Goal: Task Accomplishment & Management: Complete application form

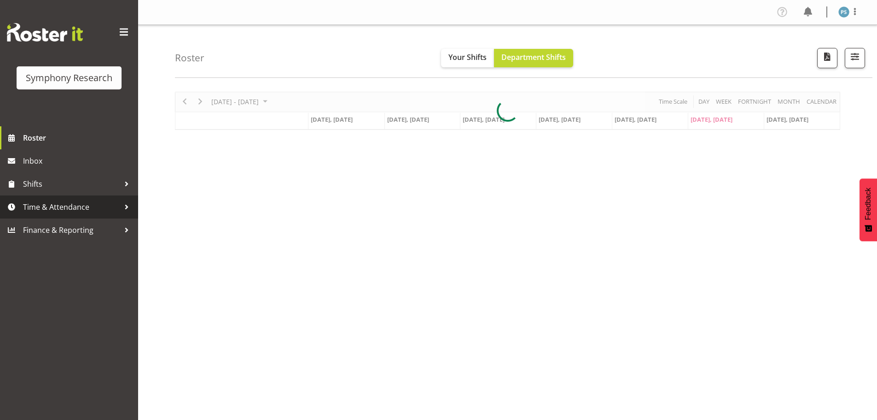
click at [47, 207] on span "Time & Attendance" at bounding box center [71, 207] width 97 height 14
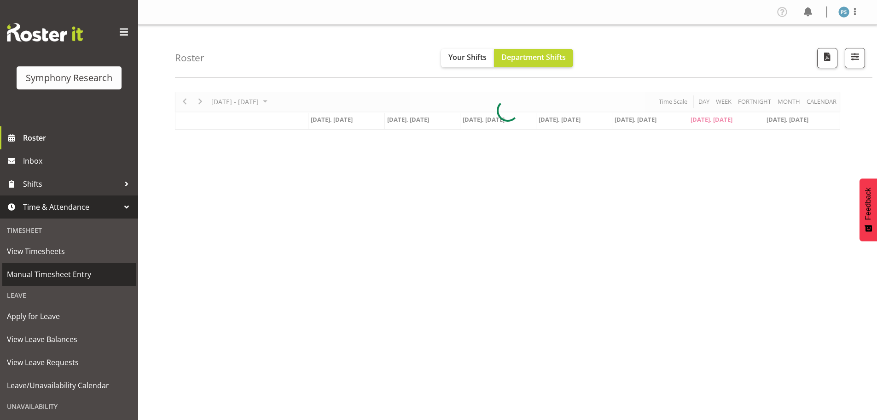
click at [55, 268] on link "Manual Timesheet Entry" at bounding box center [69, 274] width 134 height 23
click at [55, 268] on span "Manual Timesheet Entry" at bounding box center [69, 274] width 124 height 14
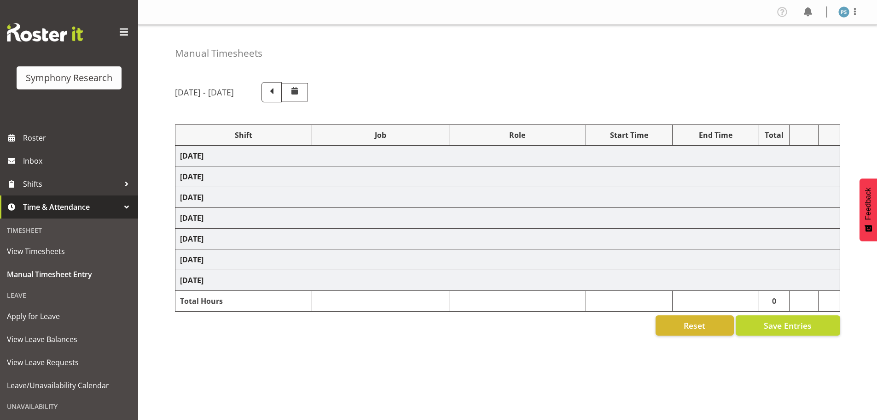
select select "4583"
select select "10499"
select select "4583"
select select "10527"
select select "4583"
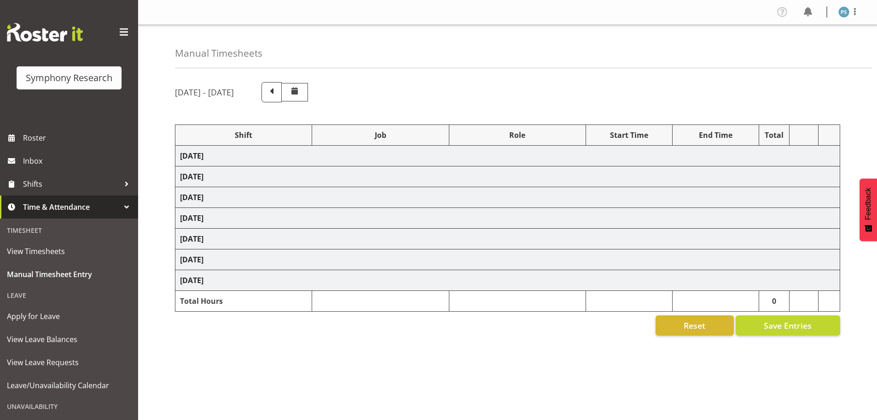
select select "10499"
select select "4583"
select select "10499"
select select "4583"
select select "10527"
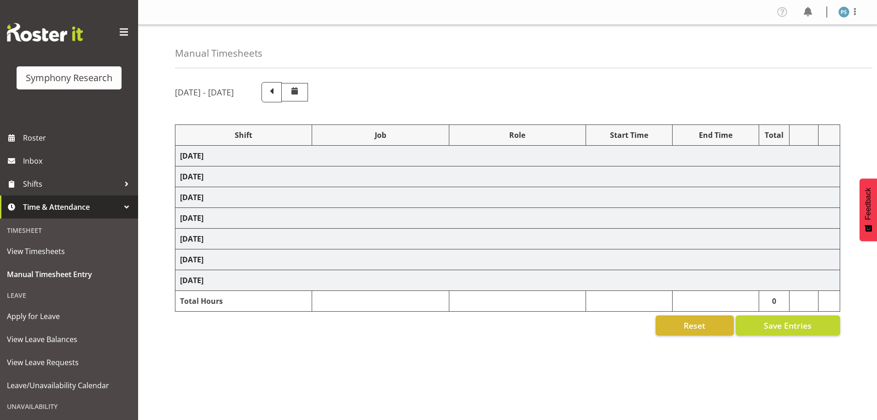
select select "4583"
select select "10527"
select select "4583"
select select "10499"
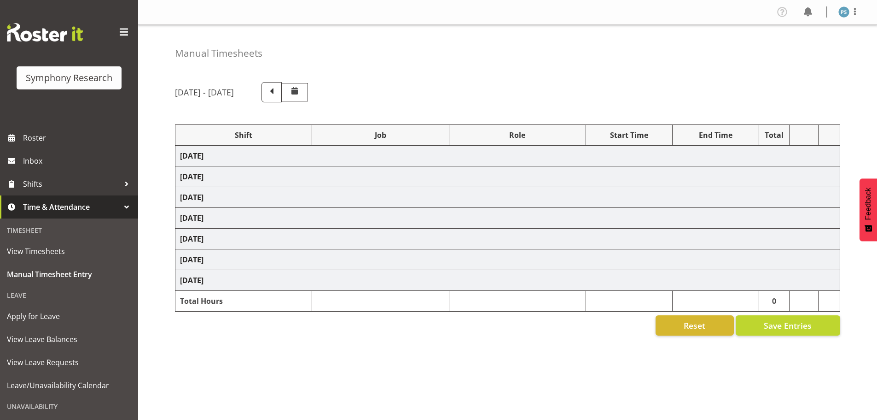
select select "4583"
select select "10527"
select select "4583"
select select "10499"
select select "19170"
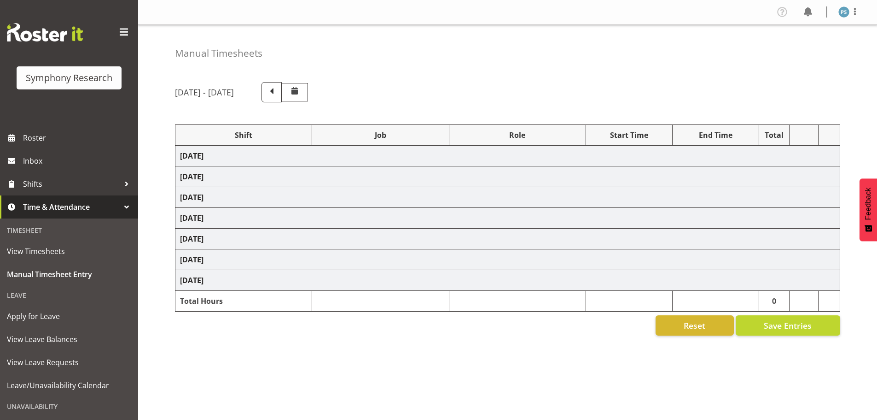
select select "10527"
select select "19170"
select select "10499"
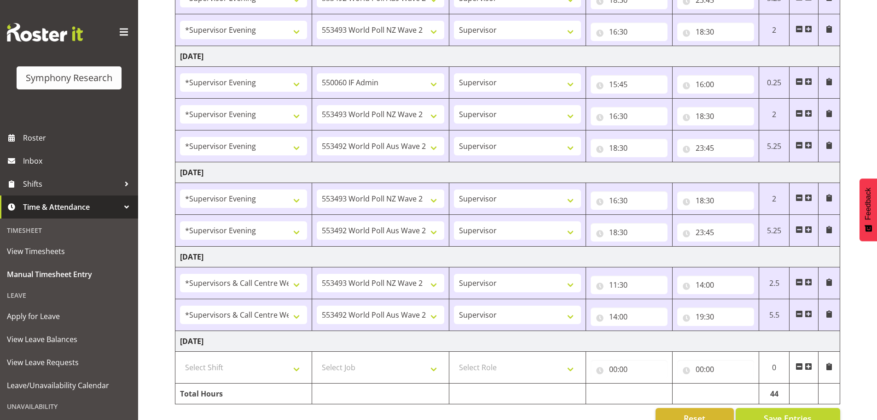
scroll to position [343, 0]
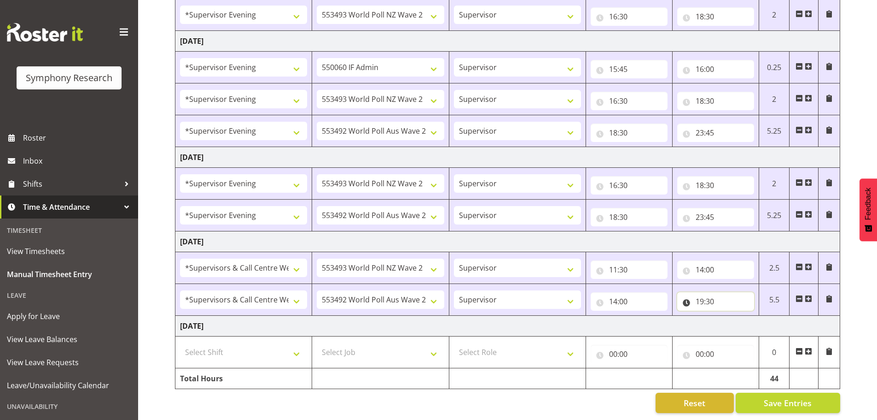
click at [702, 295] on input "19:30" at bounding box center [716, 301] width 77 height 18
click at [742, 318] on select "00 01 02 03 04 05 06 07 08 09 10 11 12 13 14 15 16 17 18 19 20 21 22 23" at bounding box center [740, 325] width 21 height 18
select select "20"
click at [730, 316] on select "00 01 02 03 04 05 06 07 08 09 10 11 12 13 14 15 16 17 18 19 20 21 22 23" at bounding box center [740, 325] width 21 height 18
type input "20:30"
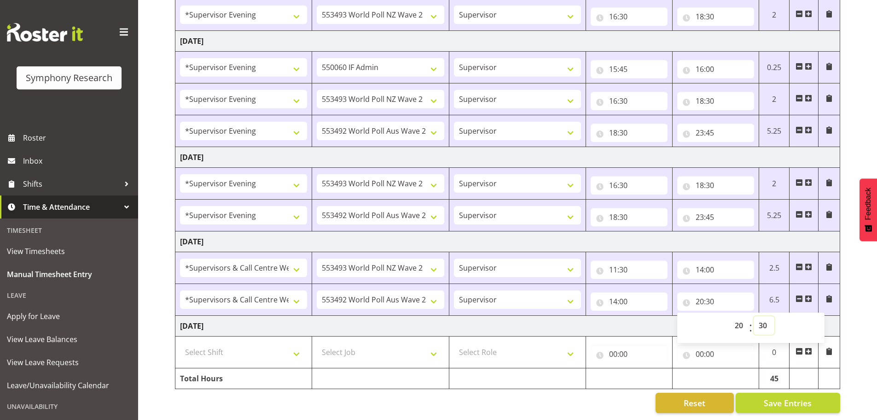
click at [768, 317] on select "00 01 02 03 04 05 06 07 08 09 10 11 12 13 14 15 16 17 18 19 20 21 22 23 24 25 2…" at bounding box center [764, 325] width 21 height 18
drag, startPoint x: 767, startPoint y: 319, endPoint x: 765, endPoint y: 312, distance: 7.4
click at [766, 317] on select "00 01 02 03 04 05 06 07 08 09 10 11 12 13 14 15 16 17 18 19 20 21 22 23 24 25 2…" at bounding box center [764, 325] width 21 height 18
select select "0"
click at [754, 316] on select "00 01 02 03 04 05 06 07 08 09 10 11 12 13 14 15 16 17 18 19 20 21 22 23 24 25 2…" at bounding box center [764, 325] width 21 height 18
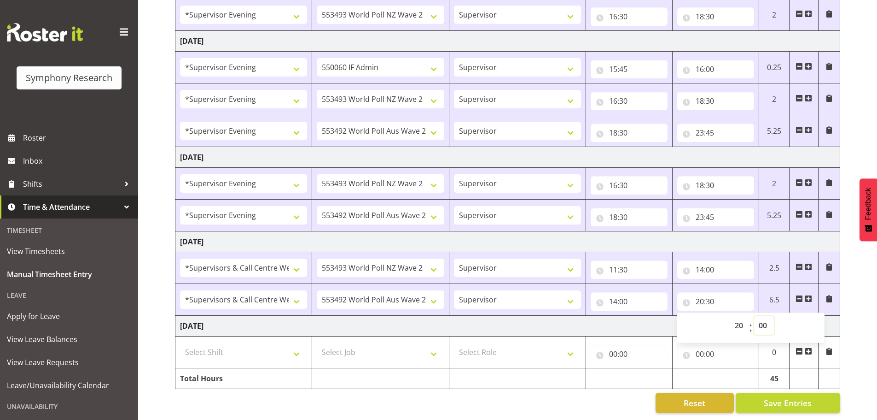
type input "20:00"
click at [751, 353] on input "00:00" at bounding box center [716, 354] width 77 height 18
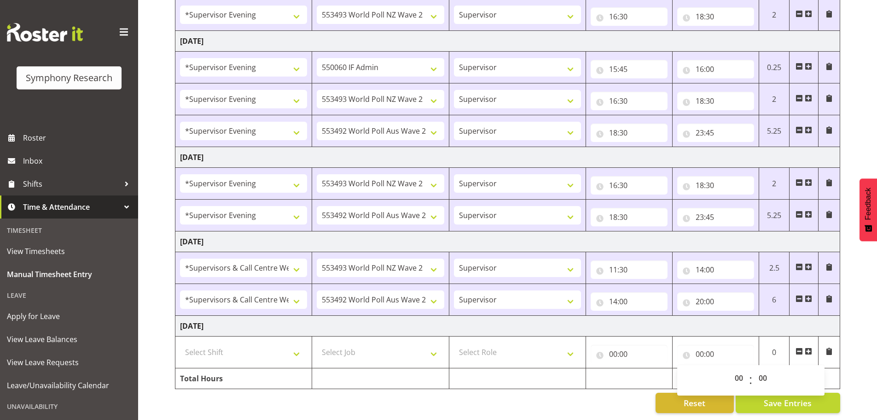
click at [766, 316] on td "[DATE]" at bounding box center [507, 326] width 665 height 21
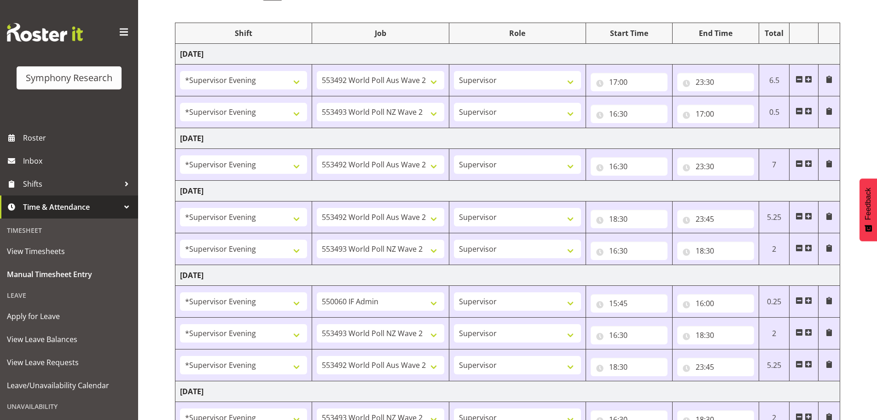
drag, startPoint x: 814, startPoint y: 155, endPoint x: 816, endPoint y: 142, distance: 13.0
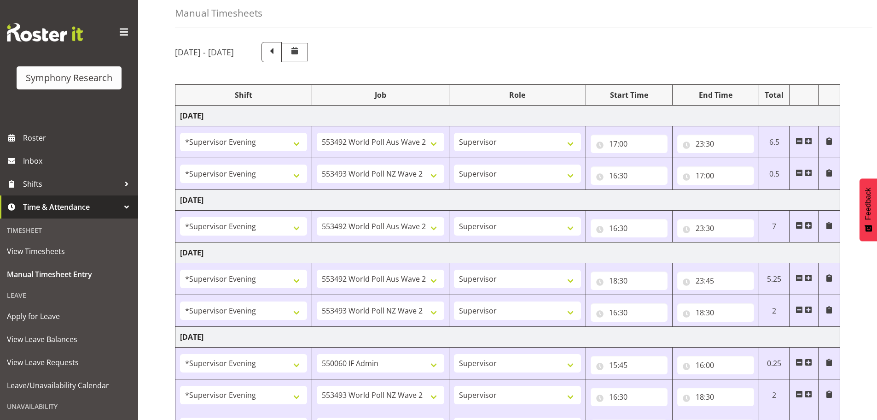
scroll to position [0, 0]
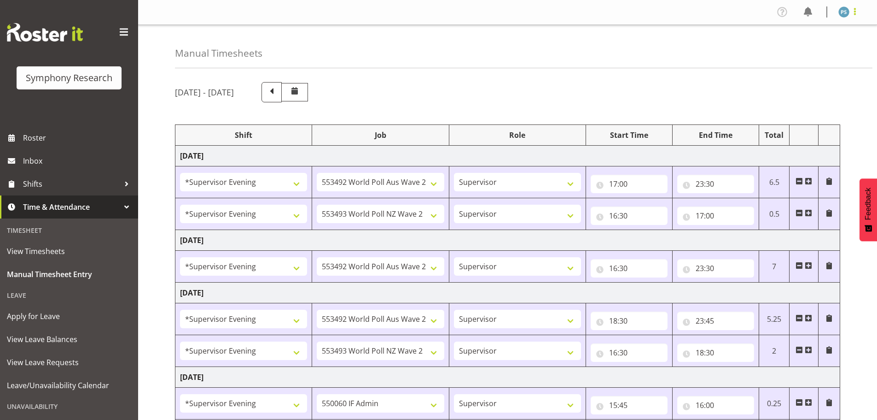
click at [855, 14] on span at bounding box center [855, 11] width 11 height 11
click at [822, 143] on th at bounding box center [830, 135] width 22 height 21
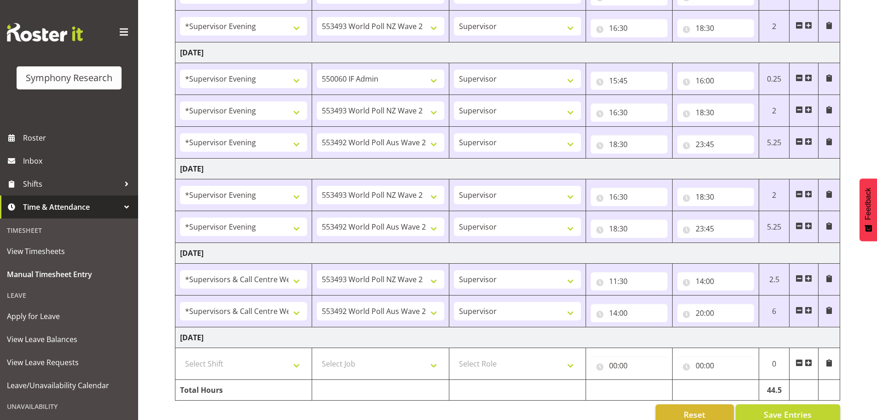
scroll to position [343, 0]
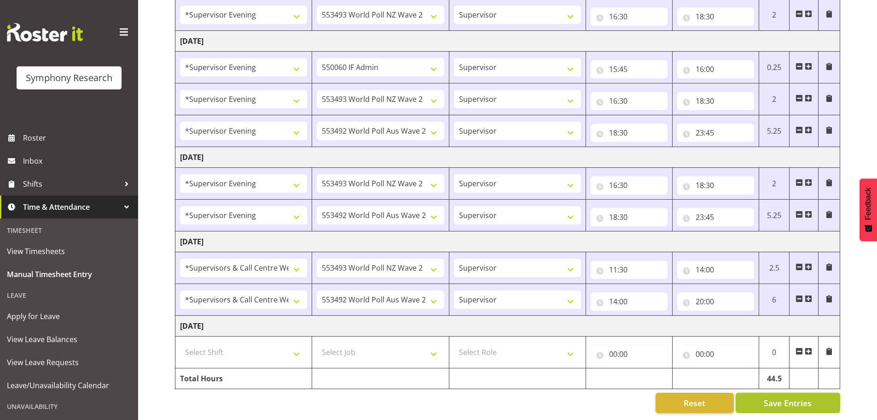
click at [783, 397] on span "Save Entries" at bounding box center [788, 403] width 48 height 12
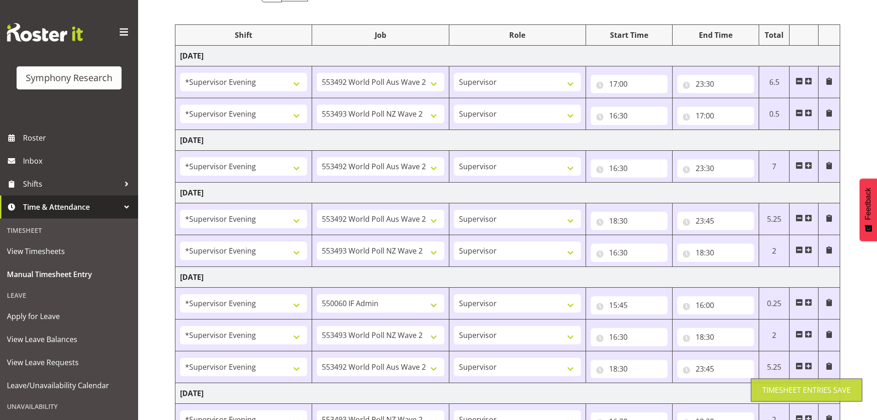
scroll to position [0, 0]
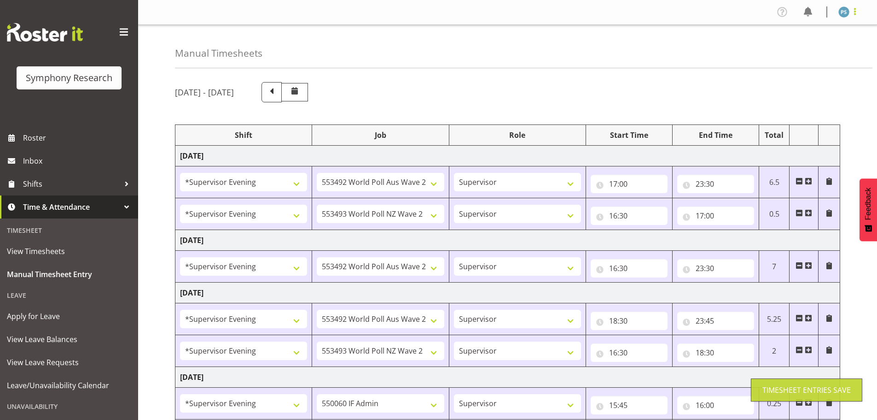
click at [855, 16] on span at bounding box center [855, 11] width 11 height 11
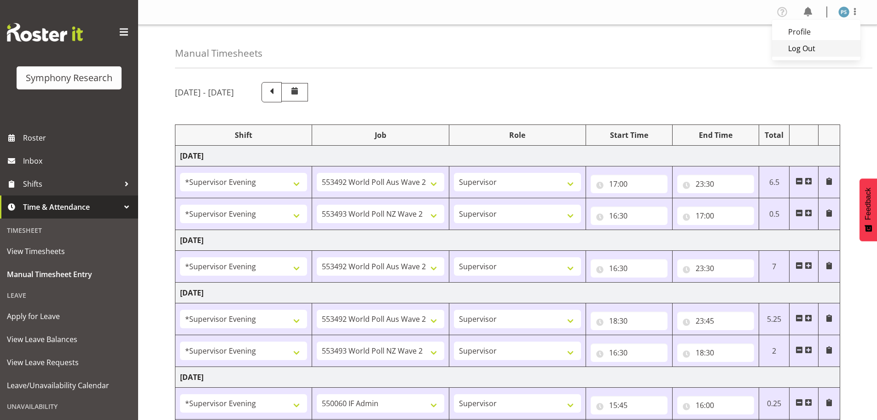
click at [810, 46] on link "Log Out" at bounding box center [816, 48] width 88 height 17
